Goal: Find specific page/section: Find specific page/section

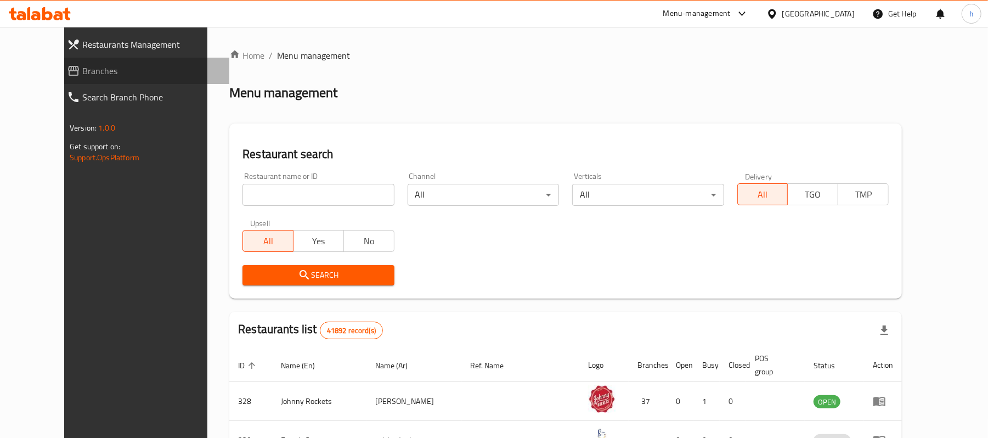
click at [82, 71] on span "Branches" at bounding box center [151, 70] width 138 height 13
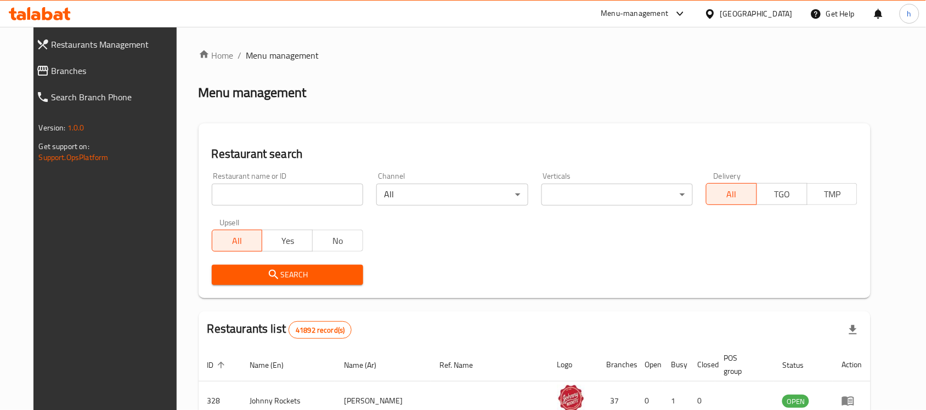
click at [52, 70] on span "Branches" at bounding box center [116, 70] width 128 height 13
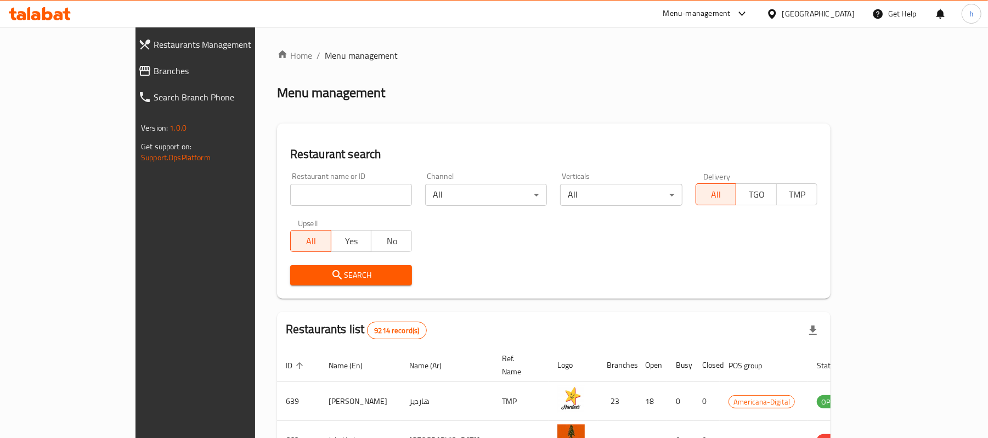
click at [154, 72] on span "Branches" at bounding box center [223, 70] width 138 height 13
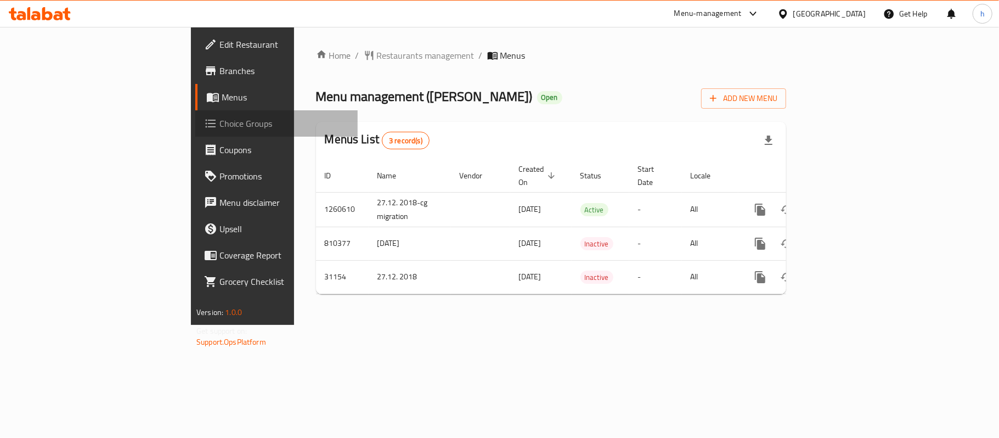
click at [219, 121] on span "Choice Groups" at bounding box center [283, 123] width 129 height 13
